Goal: Transaction & Acquisition: Purchase product/service

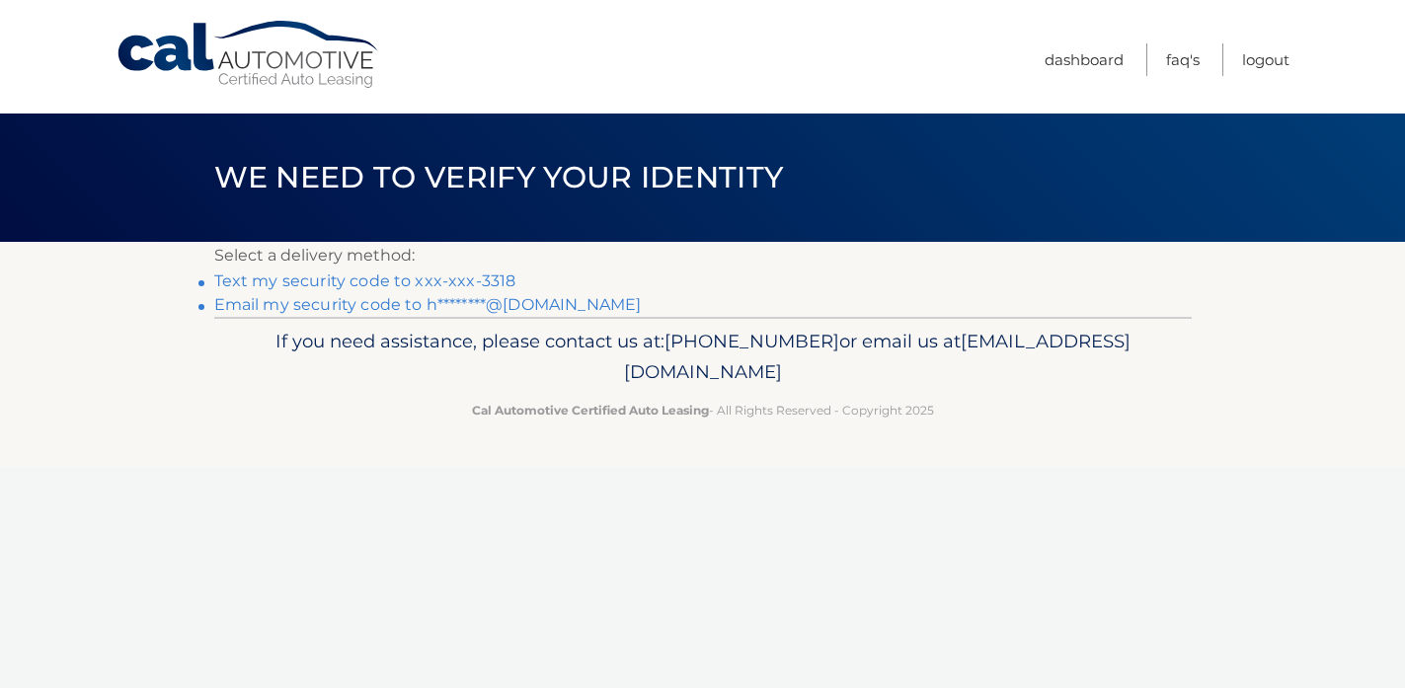
click at [426, 282] on link "Text my security code to xxx-xxx-3318" at bounding box center [365, 281] width 302 height 19
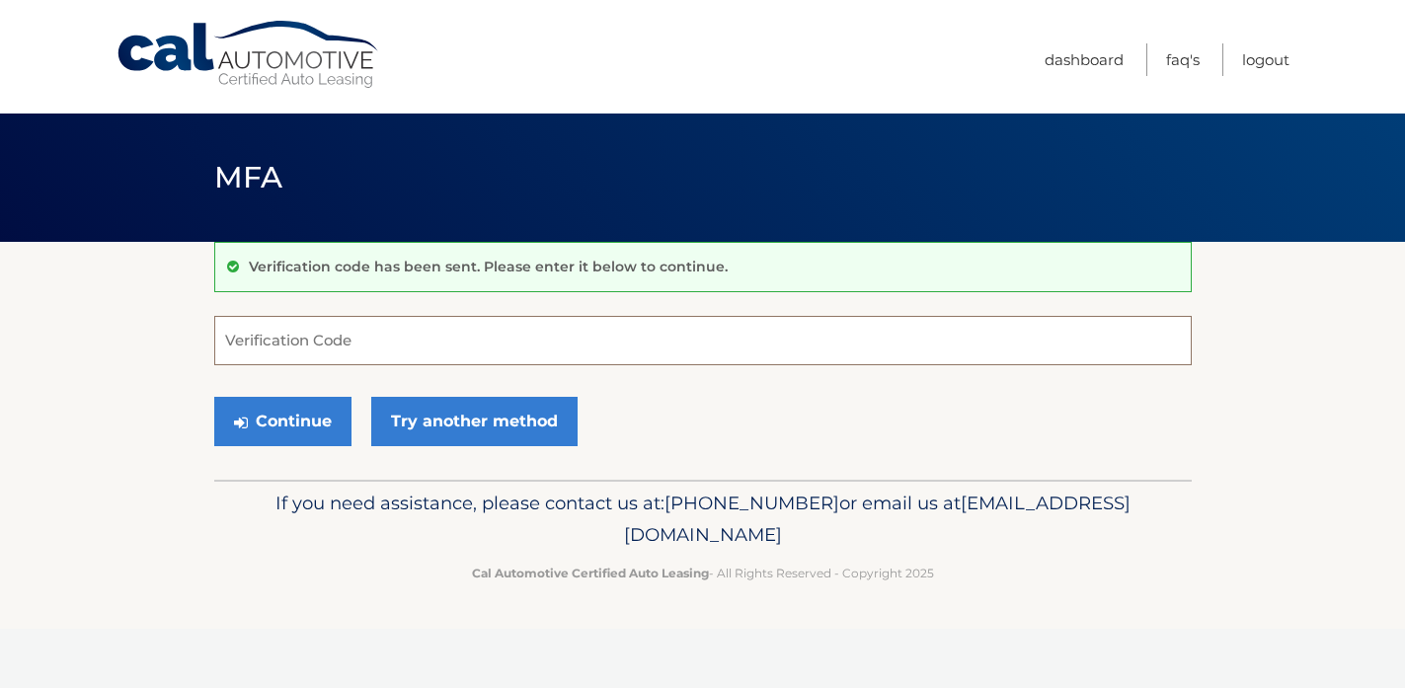
click at [381, 340] on input "Verification Code" at bounding box center [703, 340] width 978 height 49
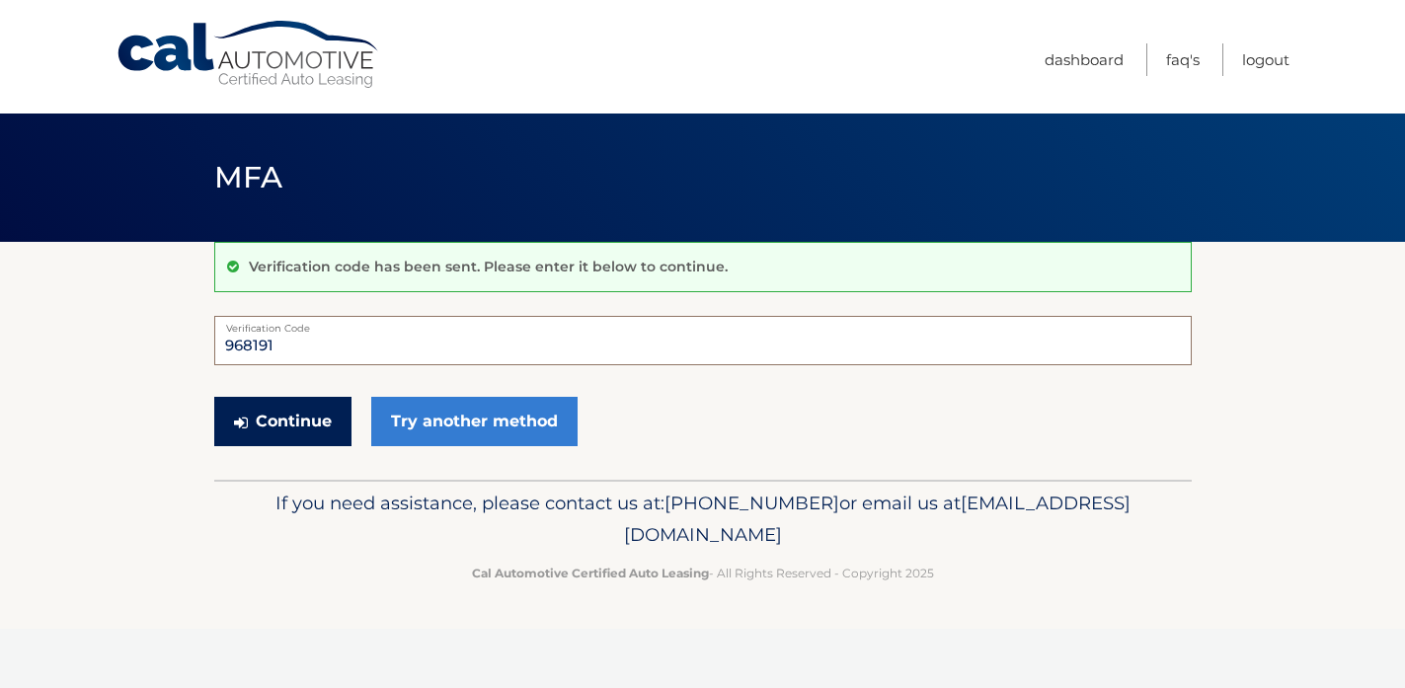
type input "968191"
click at [326, 419] on button "Continue" at bounding box center [282, 421] width 137 height 49
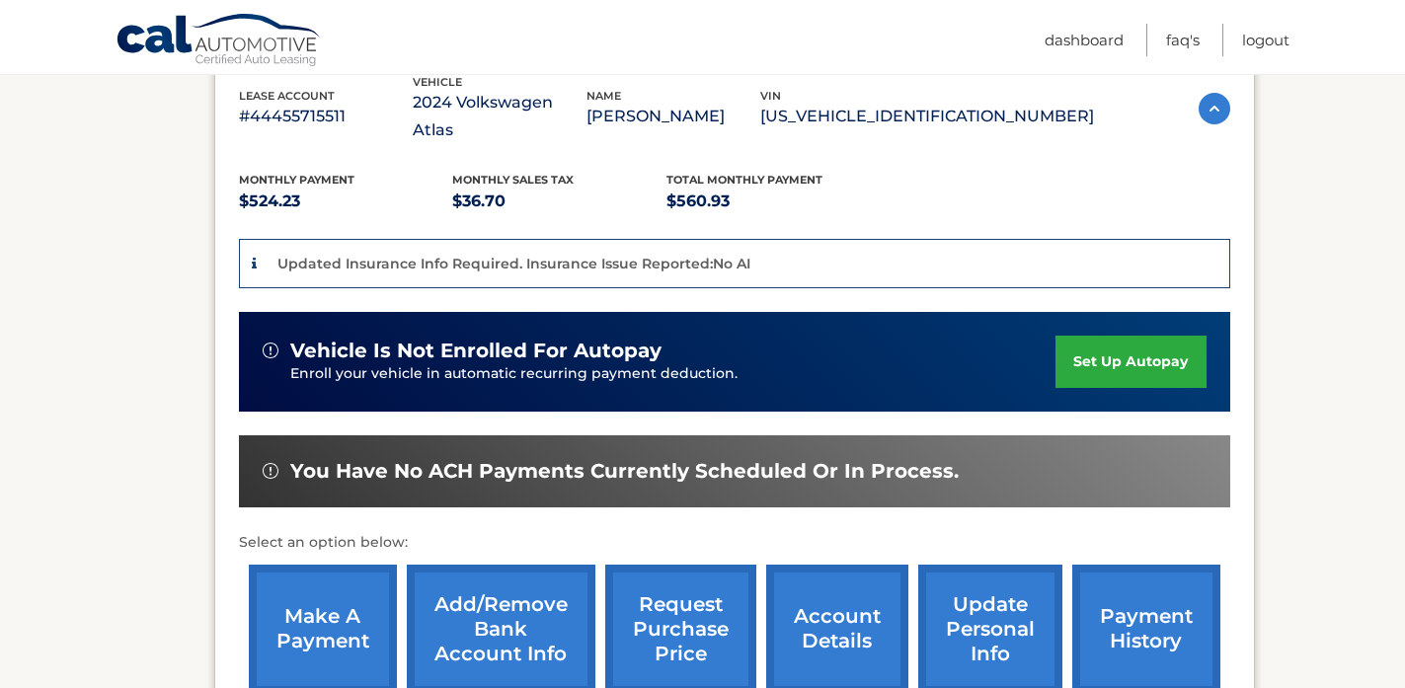
scroll to position [396, 0]
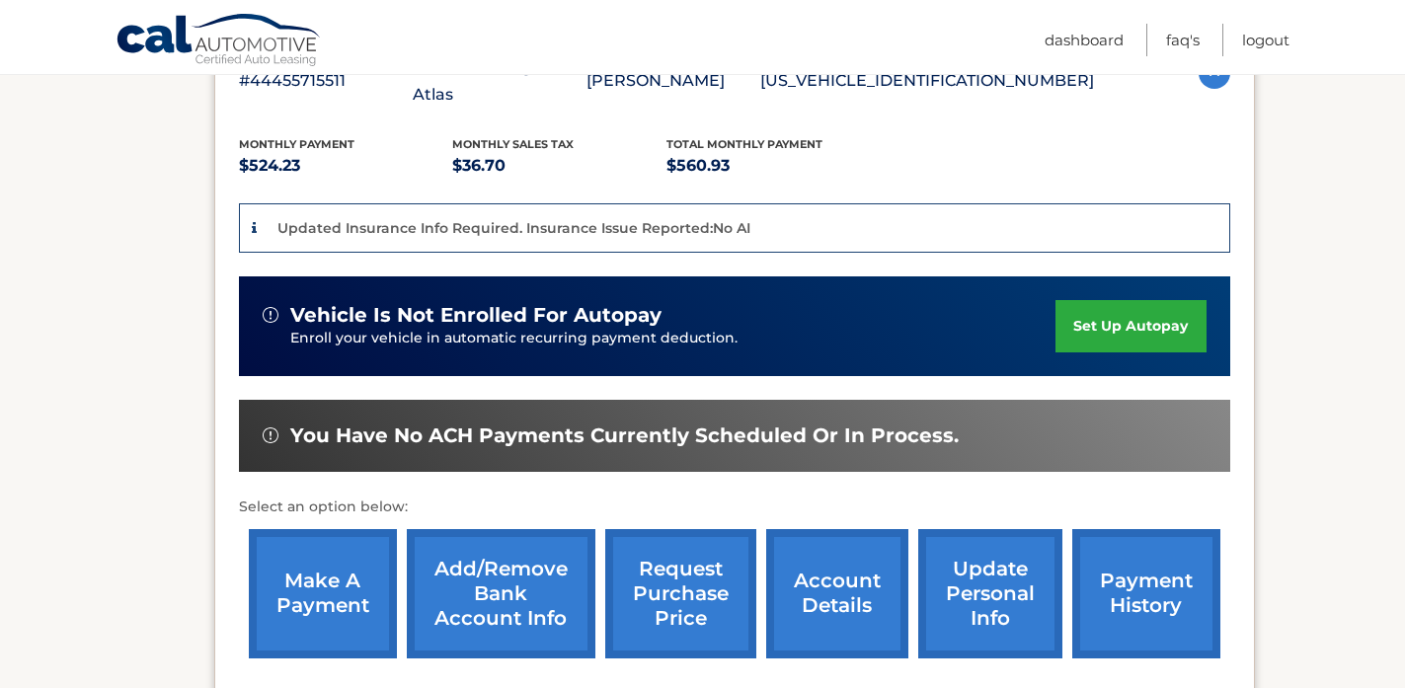
click at [280, 599] on link "make a payment" at bounding box center [323, 593] width 148 height 129
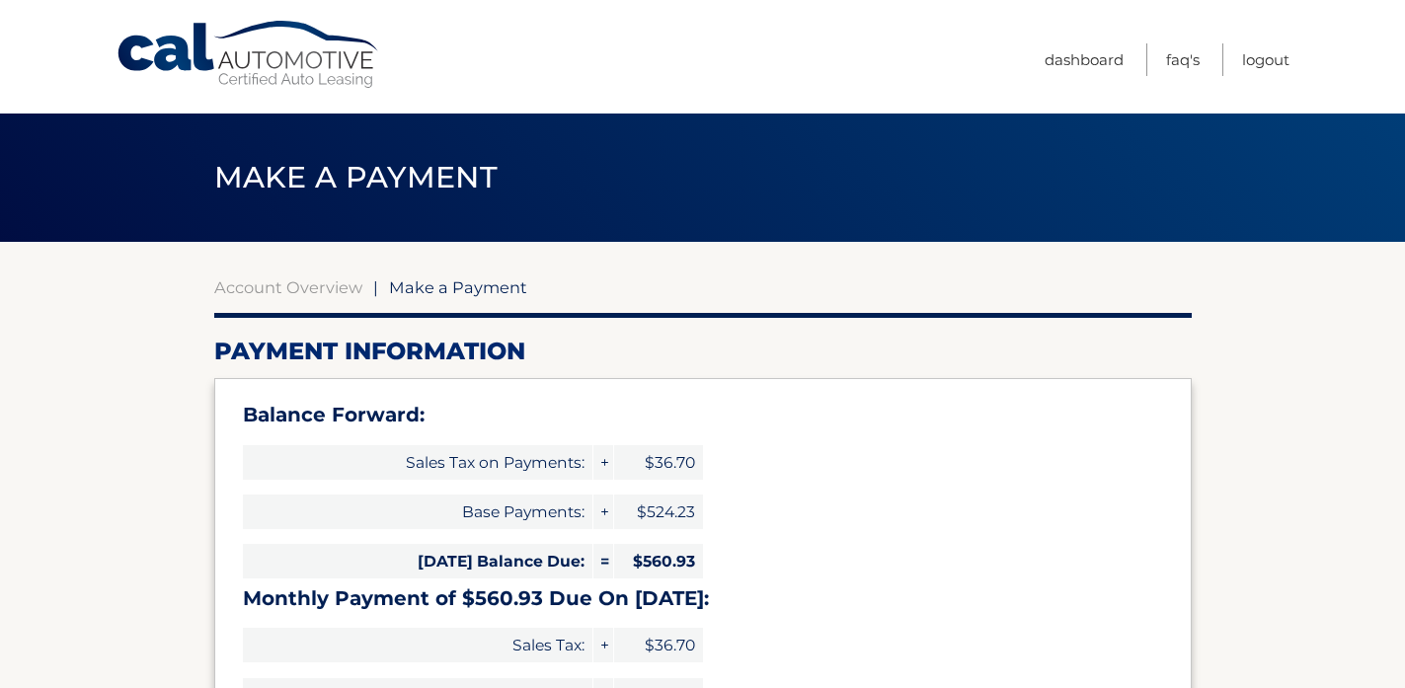
select select "OWM2MzRlNDQtMjA5ZS00Zjk4LWI2MDAtNmI1ZDFkZjI4MTVh"
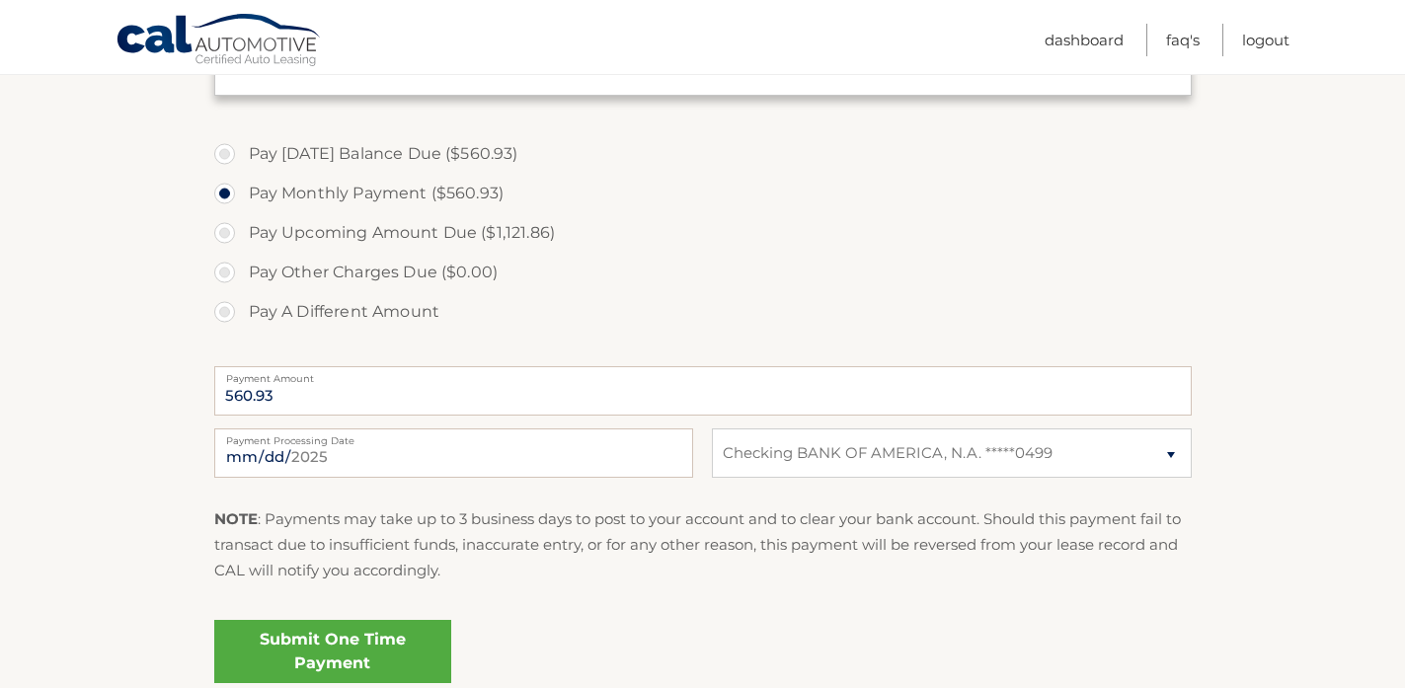
scroll to position [692, 0]
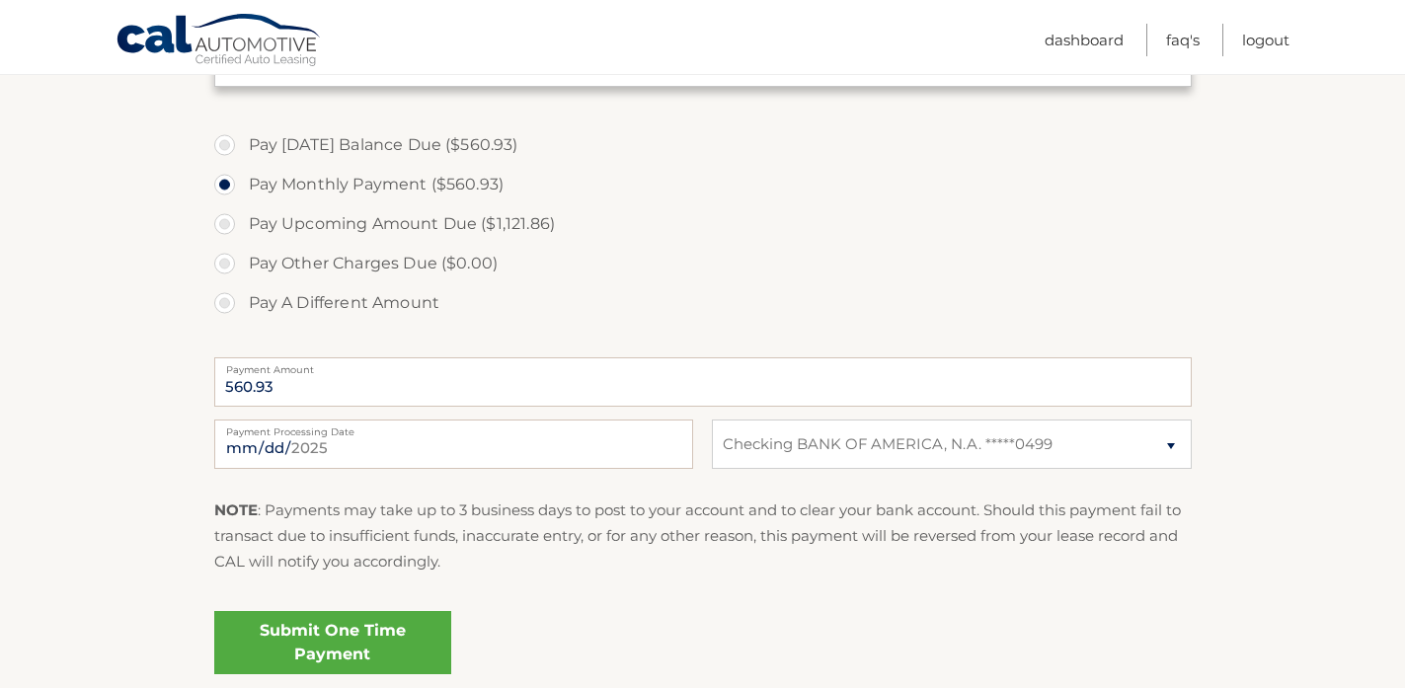
click at [360, 644] on link "Submit One Time Payment" at bounding box center [332, 642] width 237 height 63
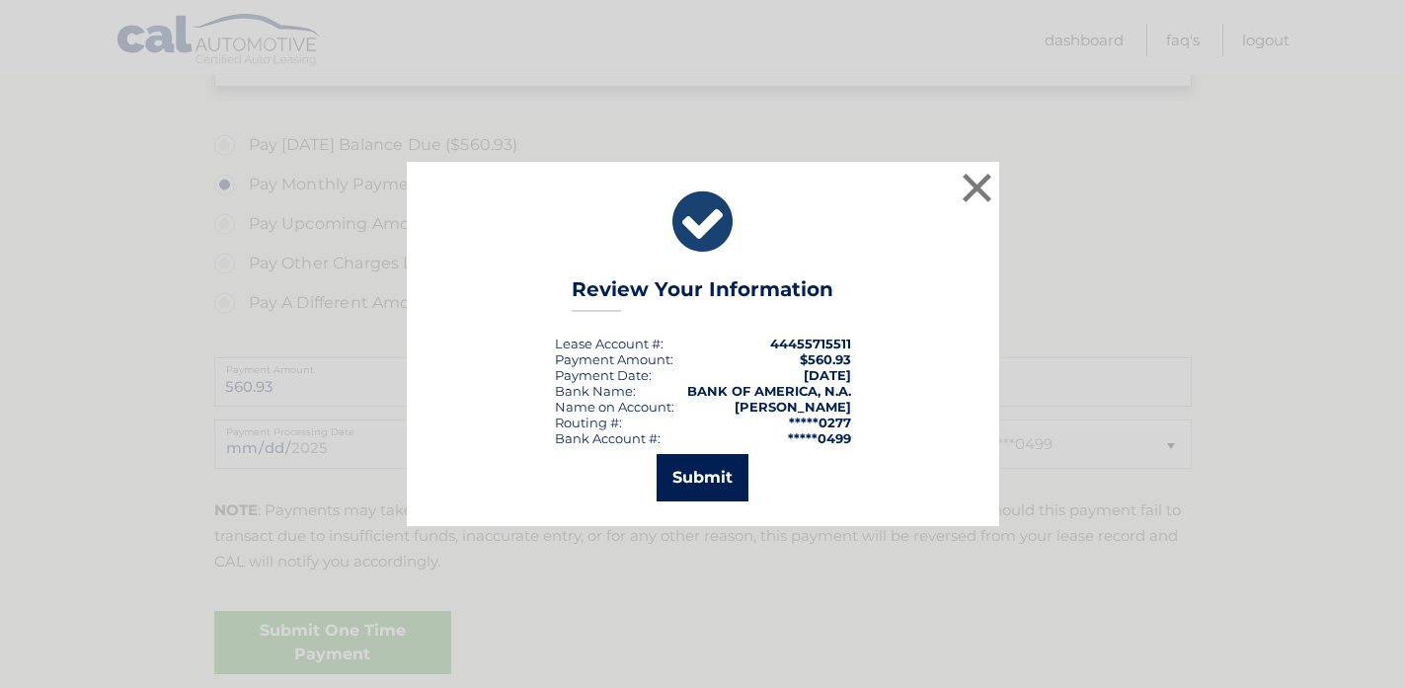
click at [723, 479] on button "Submit" at bounding box center [703, 477] width 92 height 47
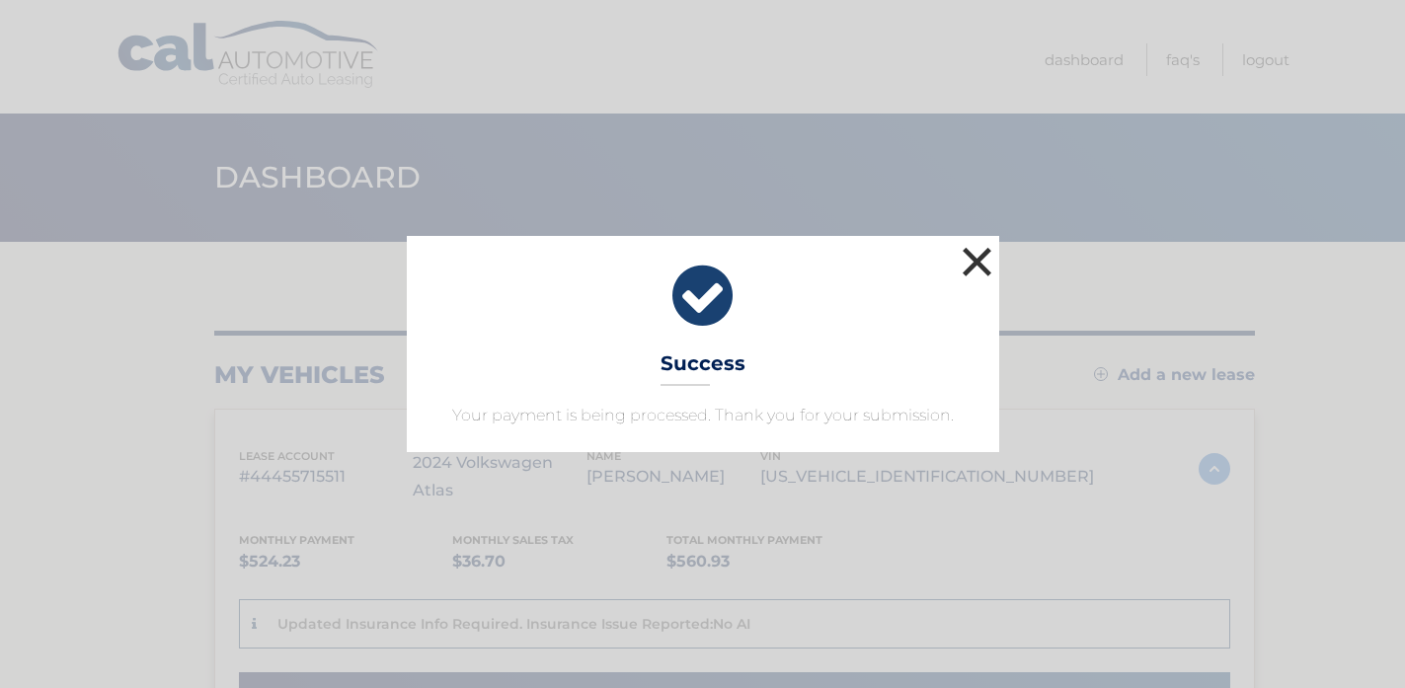
click at [988, 253] on button "×" at bounding box center [977, 261] width 39 height 39
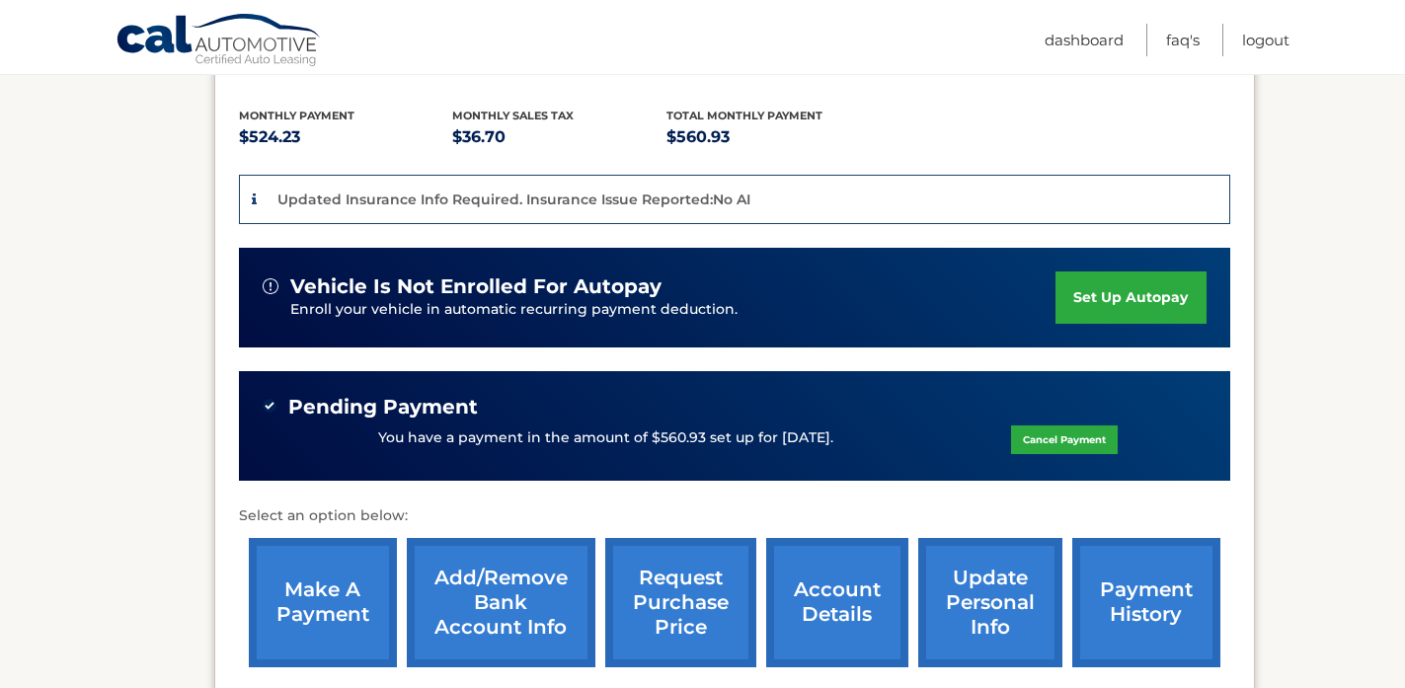
scroll to position [470, 0]
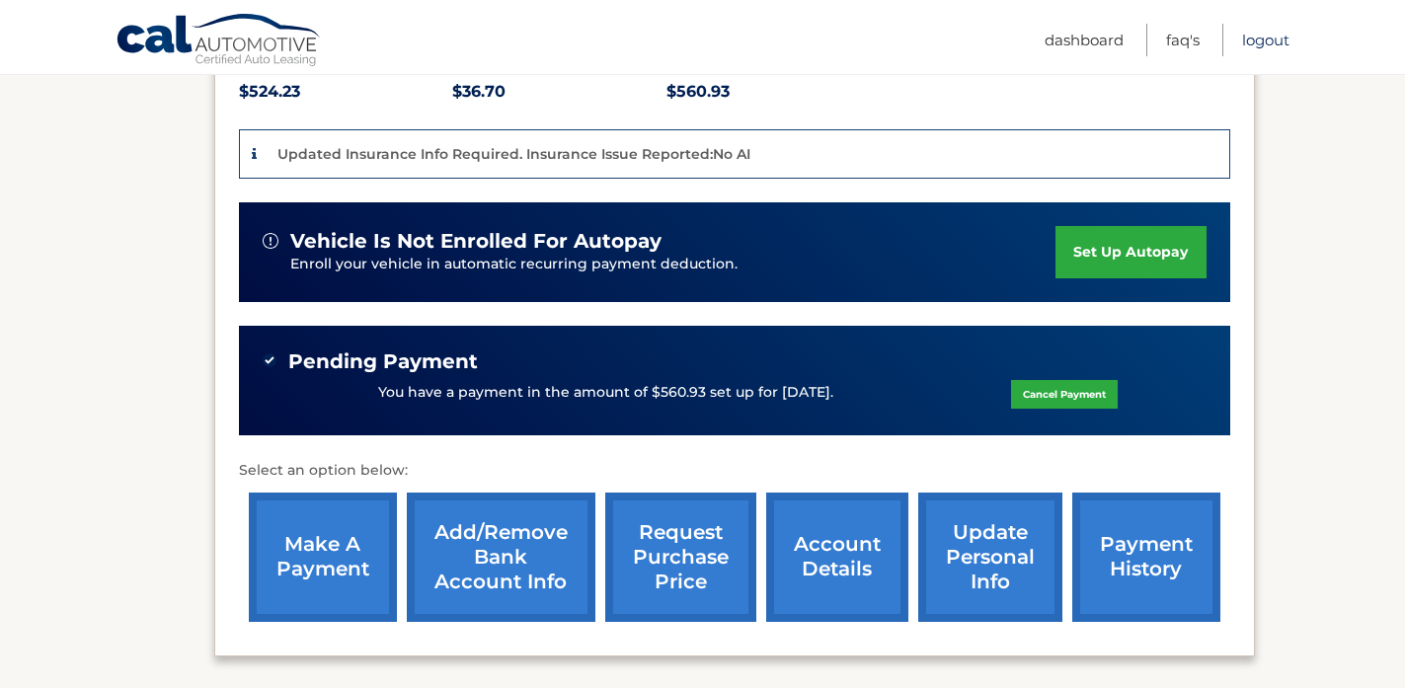
click at [1275, 32] on link "Logout" at bounding box center [1265, 40] width 47 height 33
